Goal: Check status: Check status

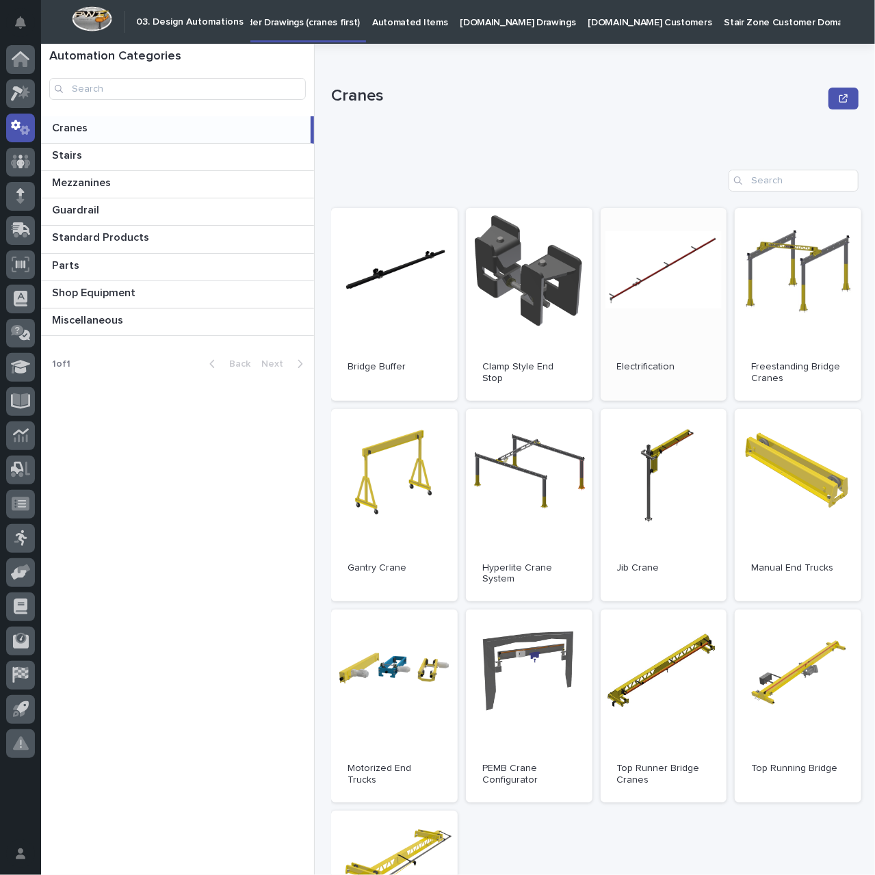
click at [651, 326] on link "Open" at bounding box center [664, 304] width 127 height 193
click at [31, 226] on div at bounding box center [20, 230] width 29 height 29
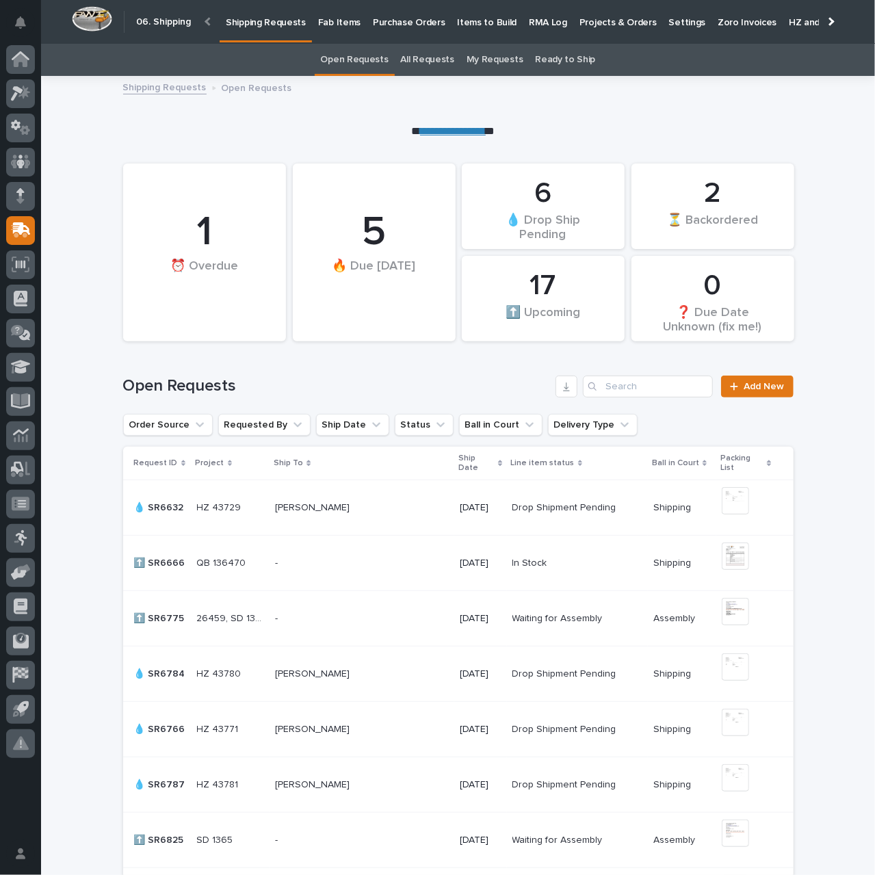
click at [417, 18] on p "Purchase Orders" at bounding box center [409, 14] width 72 height 29
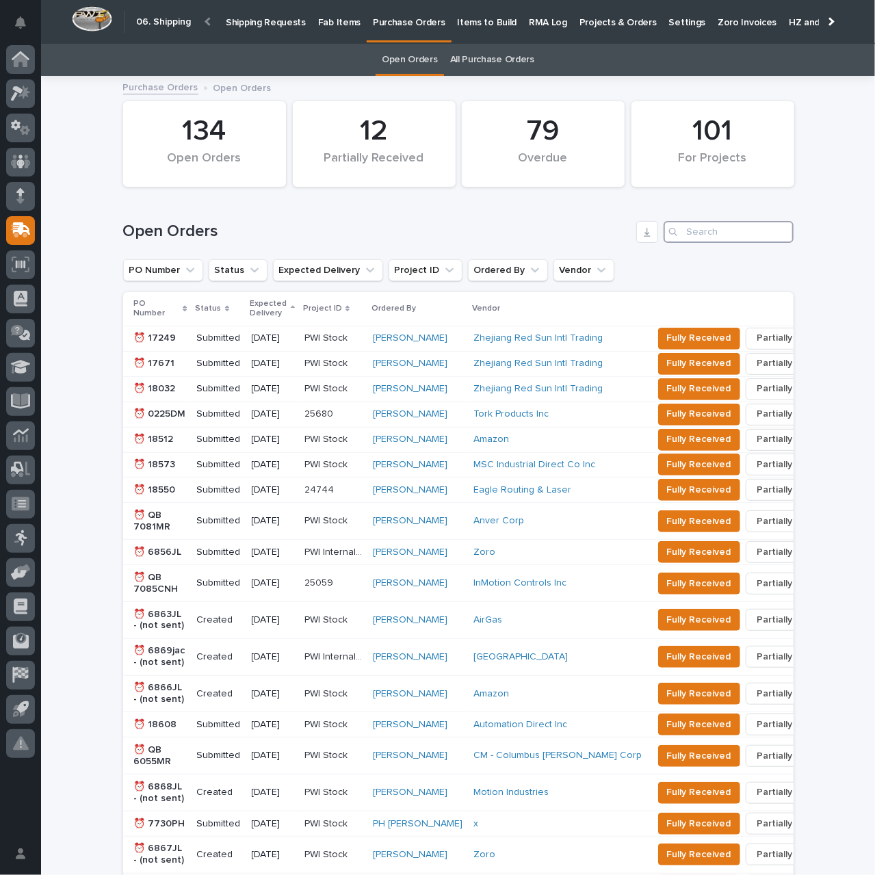
click at [700, 231] on input "Search" at bounding box center [729, 232] width 130 height 22
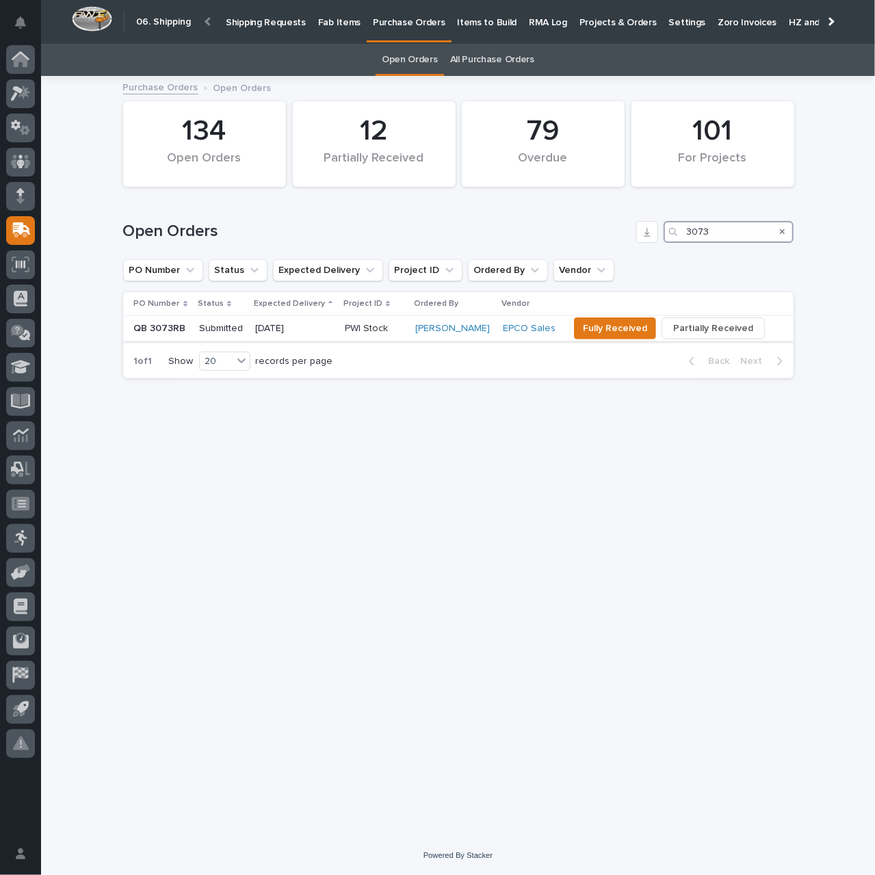
type input "3073"
click at [382, 328] on p "PWI Stock" at bounding box center [368, 327] width 46 height 14
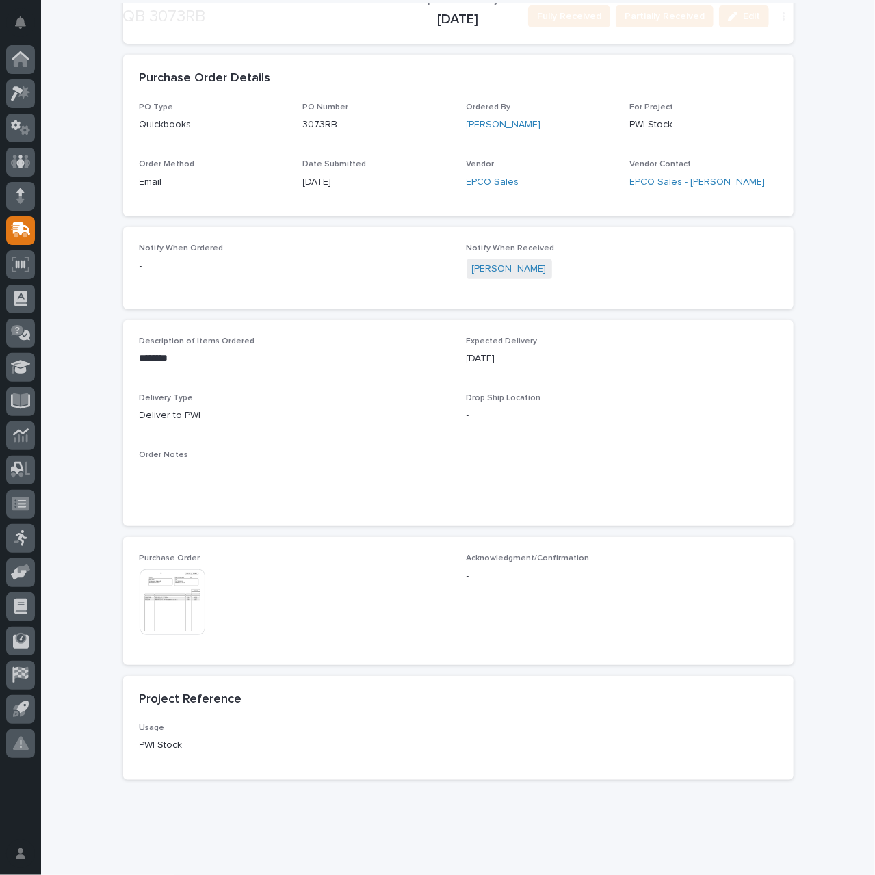
scroll to position [303, 0]
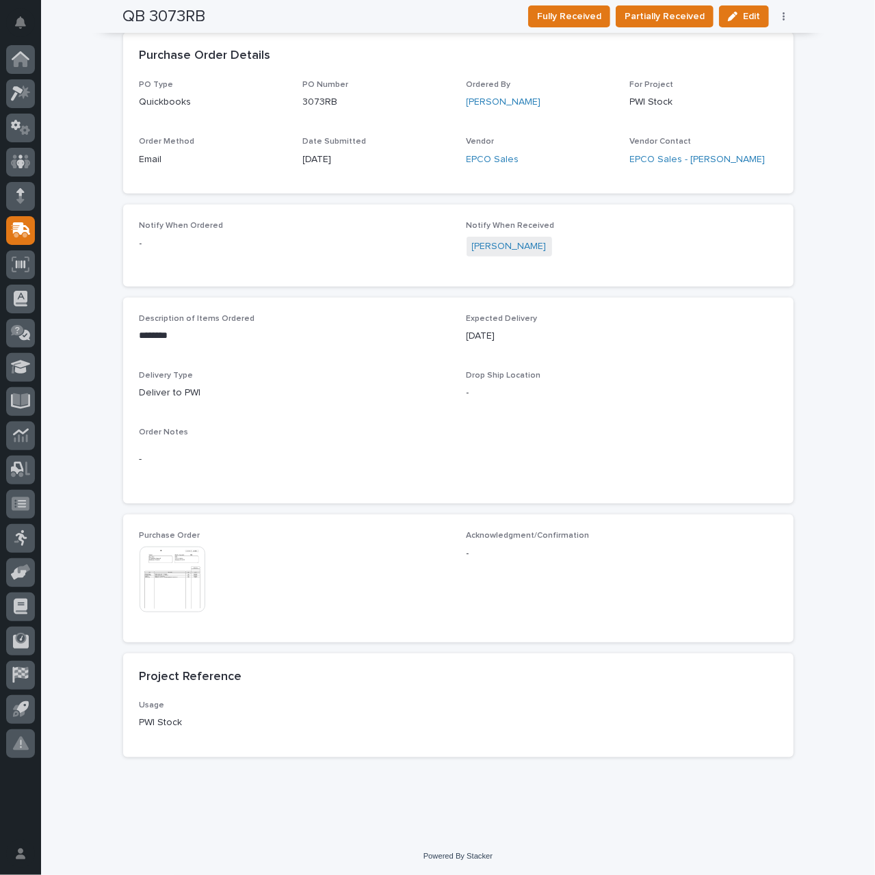
click at [171, 579] on img at bounding box center [173, 580] width 66 height 66
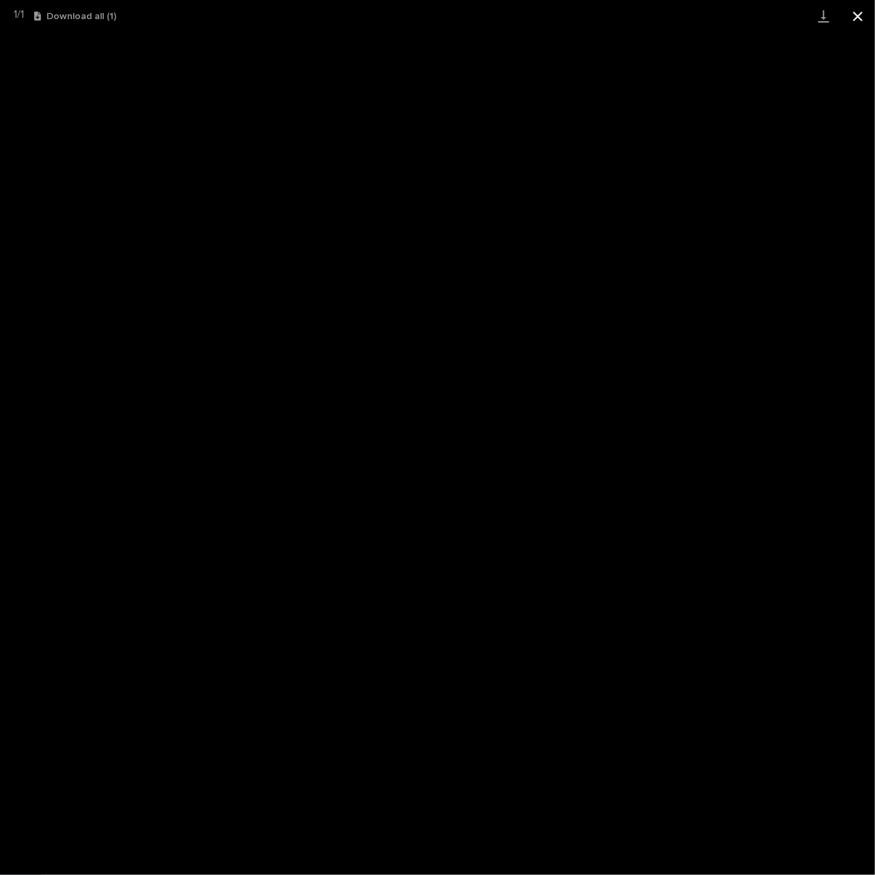
click at [860, 12] on button "Close gallery" at bounding box center [858, 16] width 34 height 32
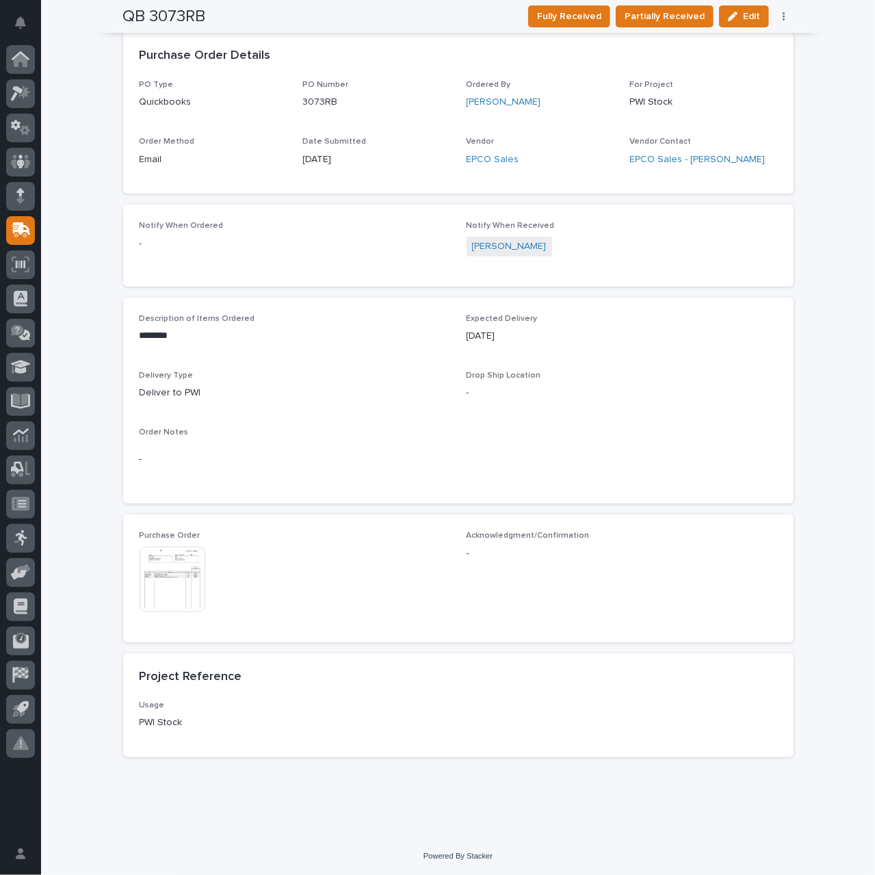
scroll to position [0, 0]
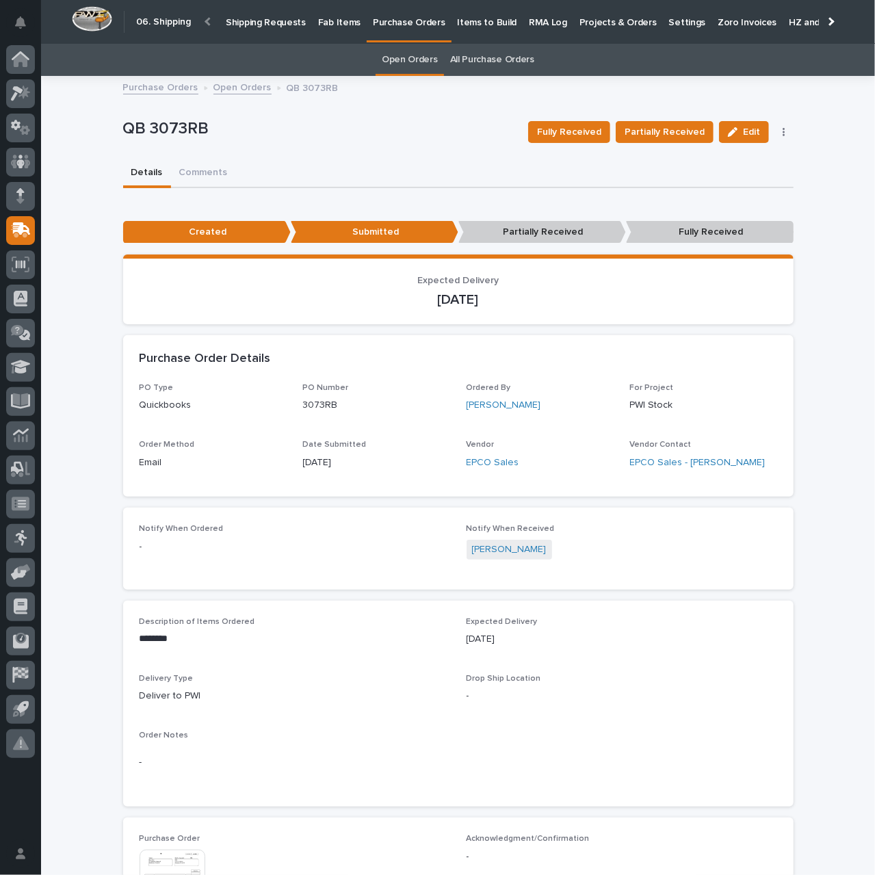
click at [251, 17] on p "Shipping Requests" at bounding box center [266, 14] width 80 height 29
